Goal: Task Accomplishment & Management: Manage account settings

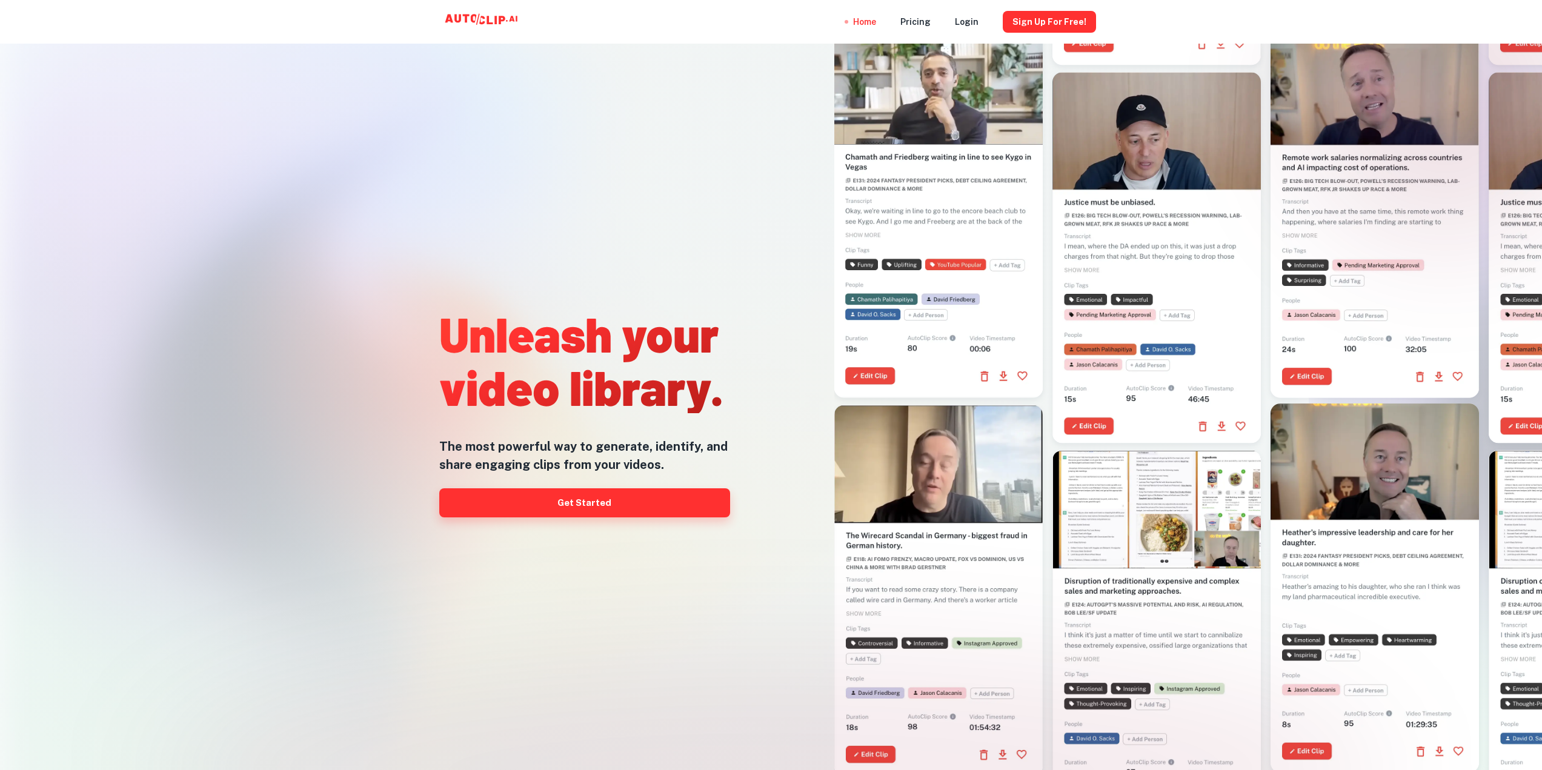
click at [639, 513] on link "Get Started" at bounding box center [584, 502] width 291 height 29
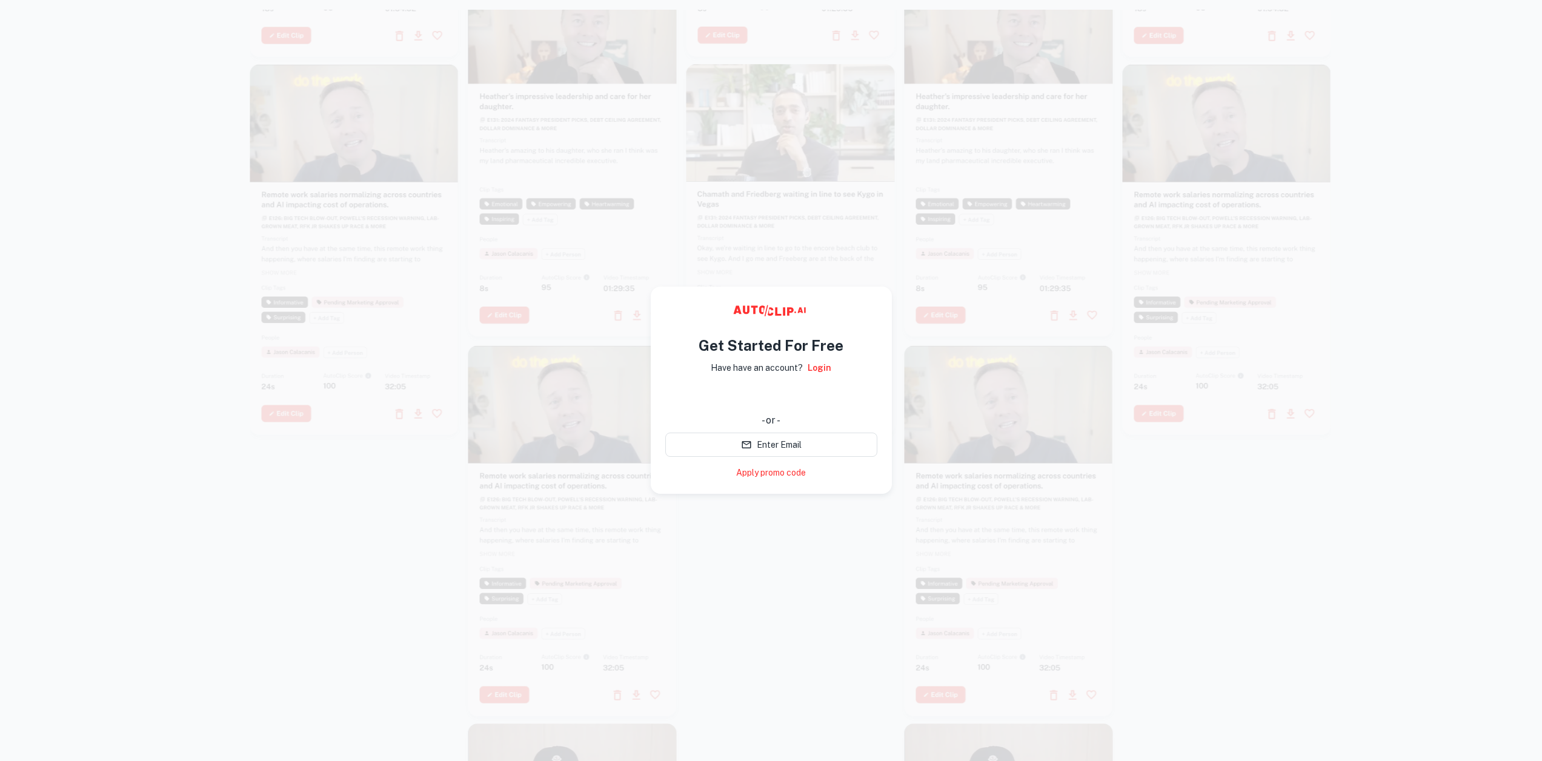
click at [780, 370] on p "Have have an account?" at bounding box center [757, 367] width 92 height 13
